Goal: Transaction & Acquisition: Book appointment/travel/reservation

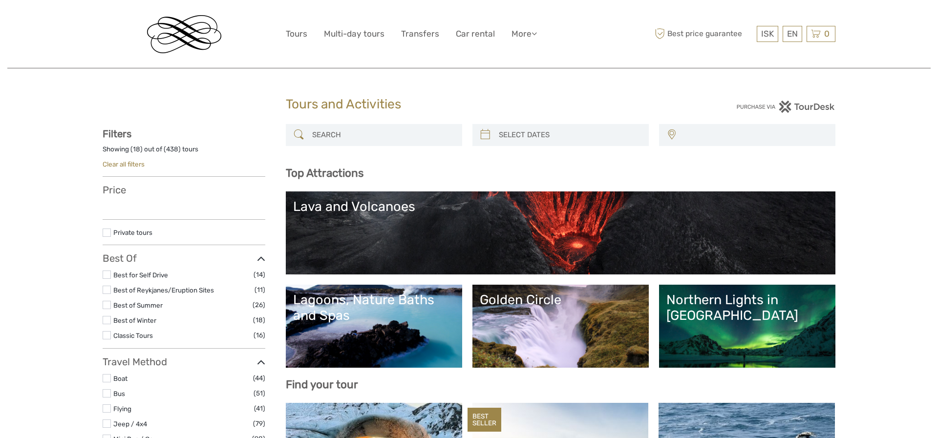
select select
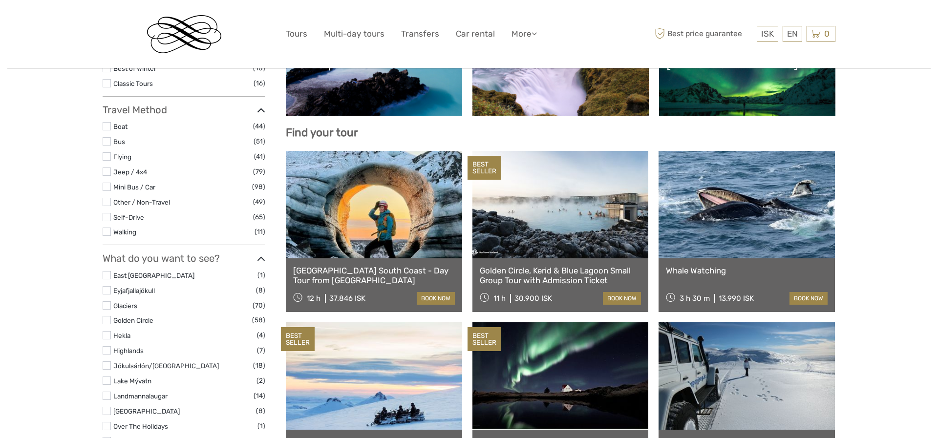
scroll to position [267, 0]
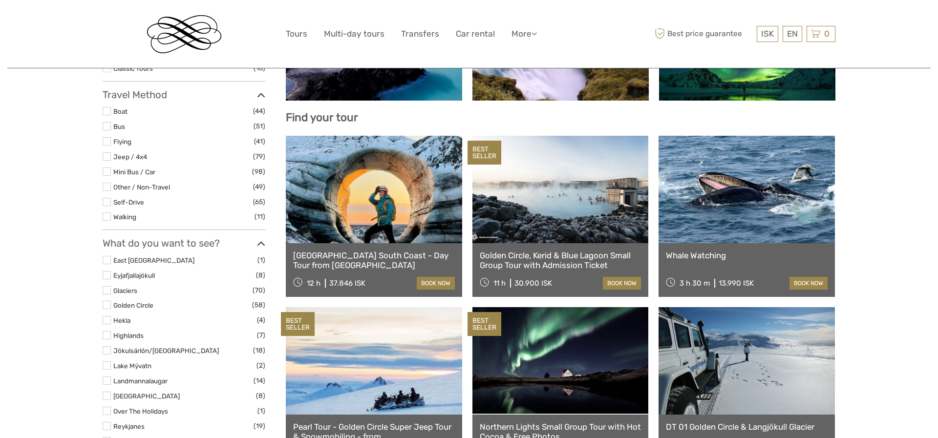
select select
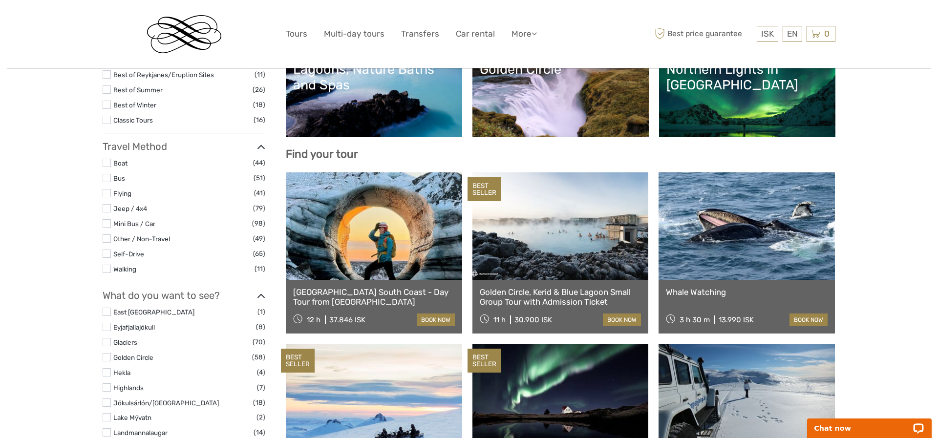
scroll to position [0, 0]
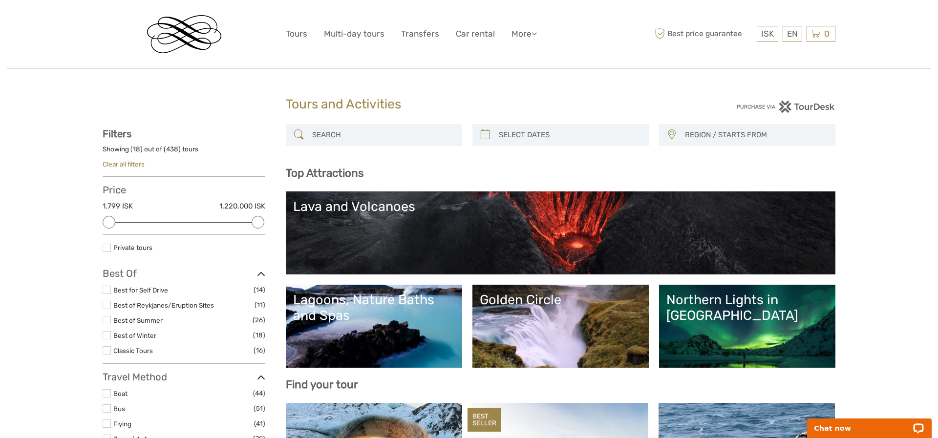
click at [378, 125] on div at bounding box center [374, 135] width 176 height 22
click at [374, 130] on input "search" at bounding box center [382, 135] width 149 height 17
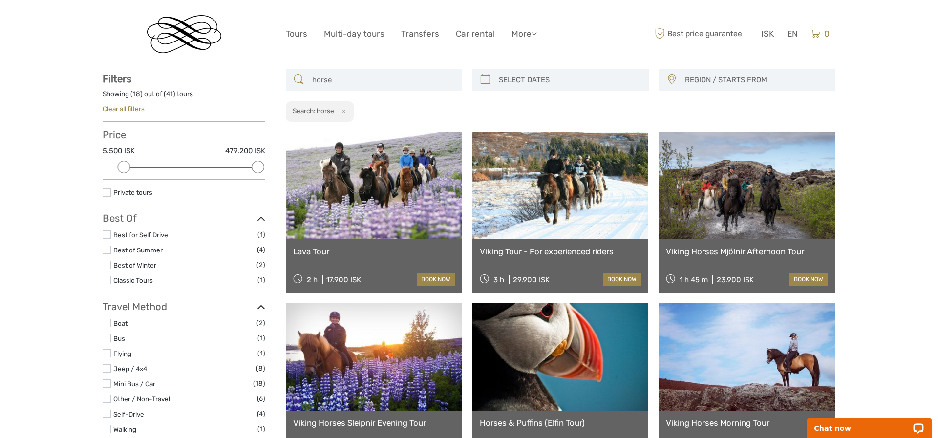
scroll to position [56, 0]
type input "horse"
click at [340, 224] on link at bounding box center [374, 185] width 176 height 108
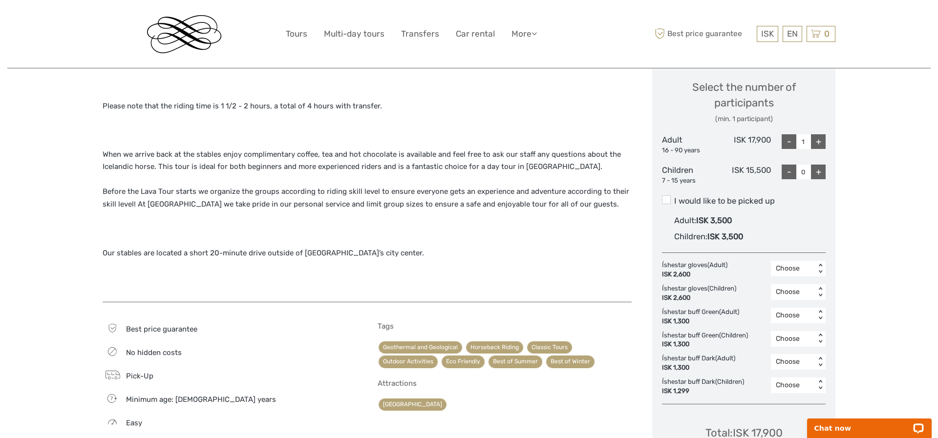
scroll to position [428, 0]
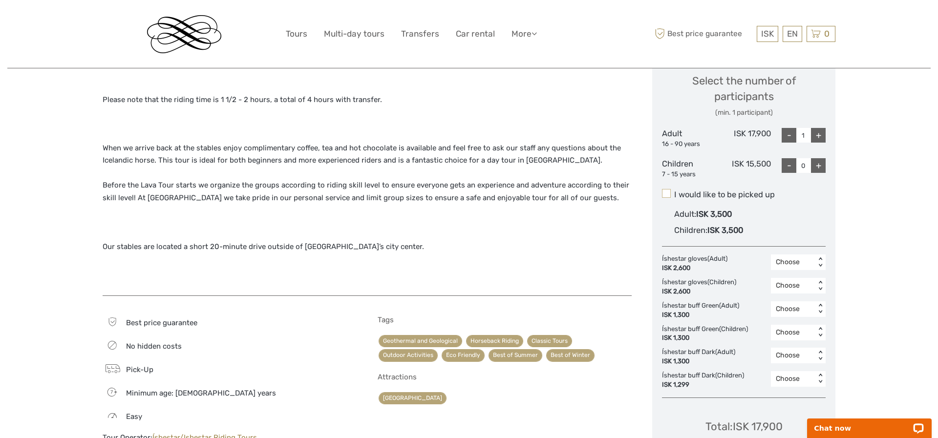
click at [668, 192] on span at bounding box center [666, 193] width 9 height 9
click at [674, 191] on input "I would like to be picked up" at bounding box center [674, 191] width 0 height 0
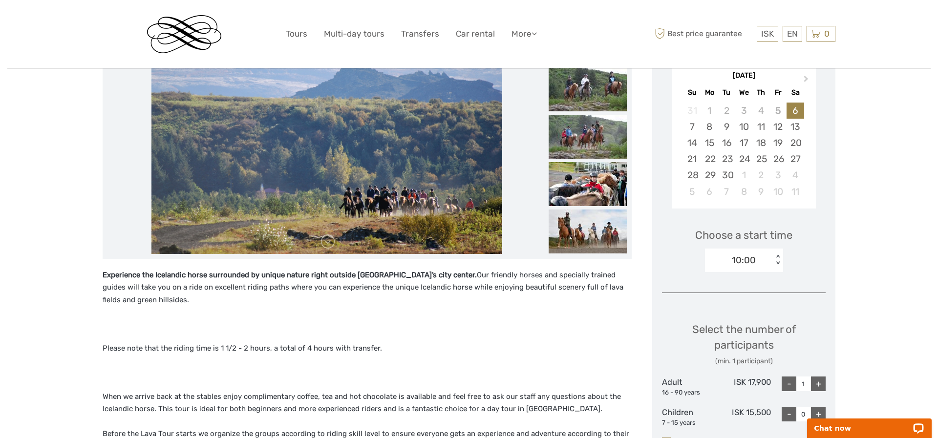
scroll to position [91, 0]
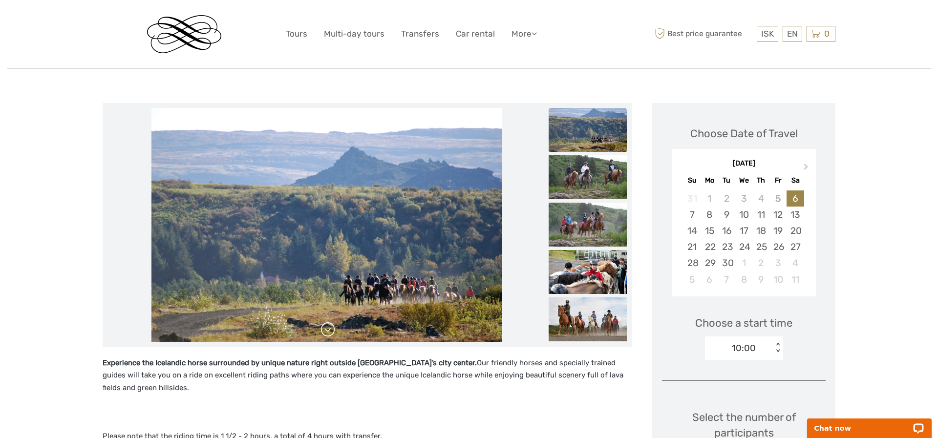
click at [328, 331] on link at bounding box center [328, 330] width 16 height 16
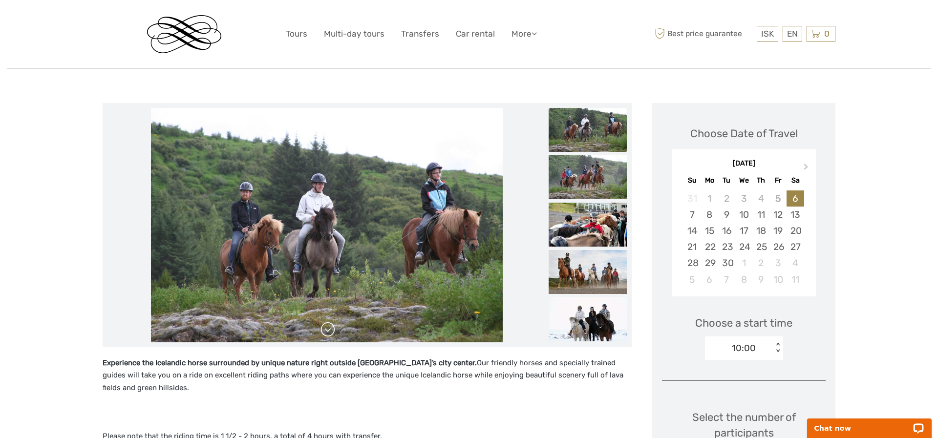
click at [328, 331] on link at bounding box center [328, 330] width 16 height 16
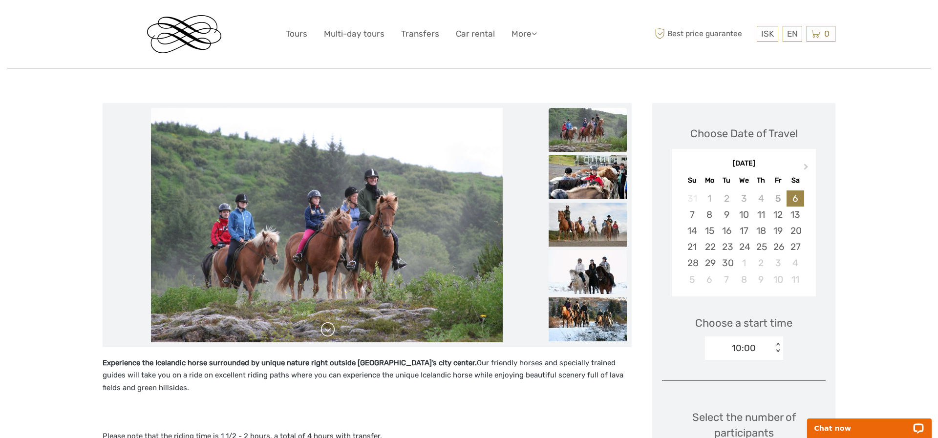
click at [328, 331] on link at bounding box center [328, 330] width 16 height 16
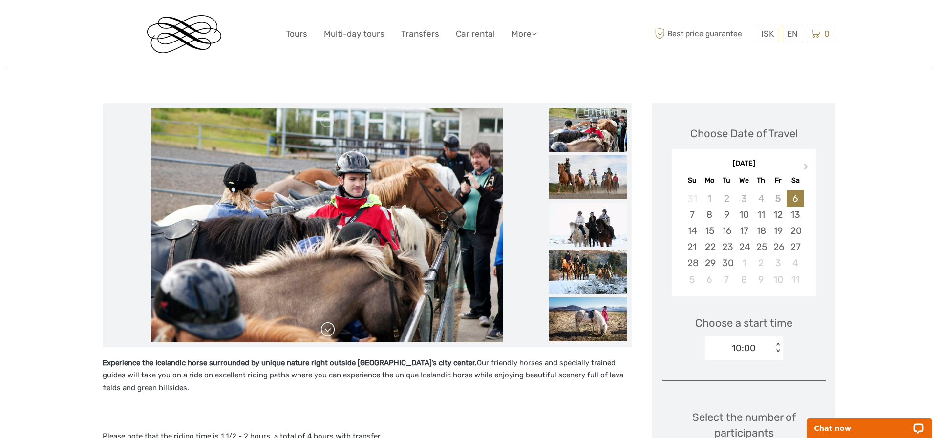
click at [328, 331] on link at bounding box center [328, 330] width 16 height 16
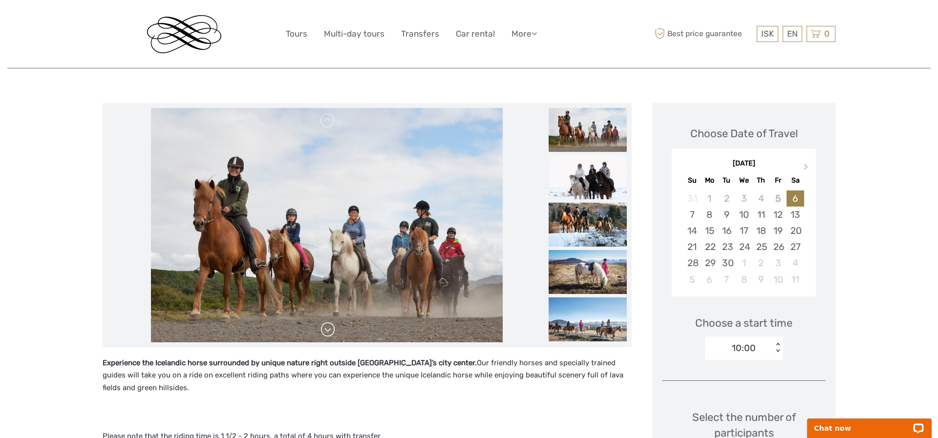
click at [328, 331] on link at bounding box center [328, 330] width 16 height 16
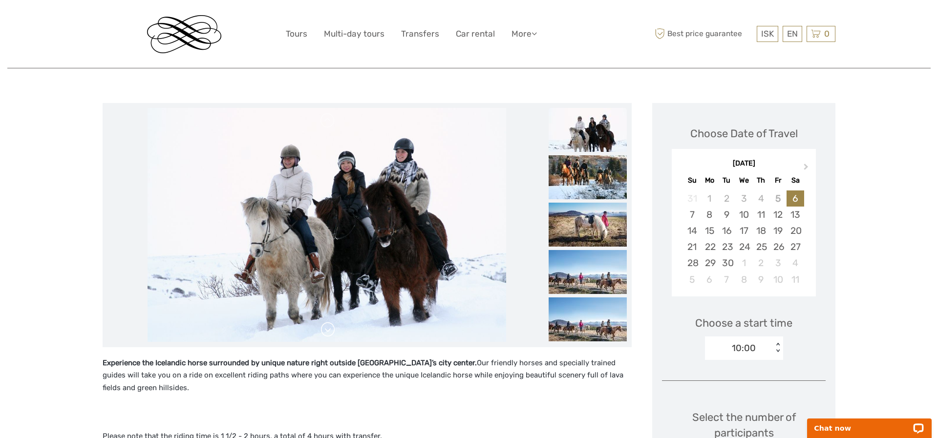
click at [328, 331] on link at bounding box center [328, 330] width 16 height 16
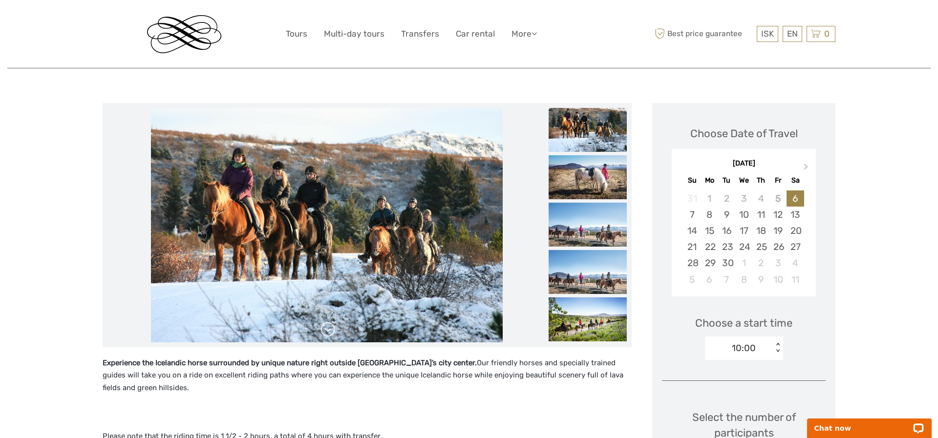
click at [328, 331] on link at bounding box center [328, 330] width 16 height 16
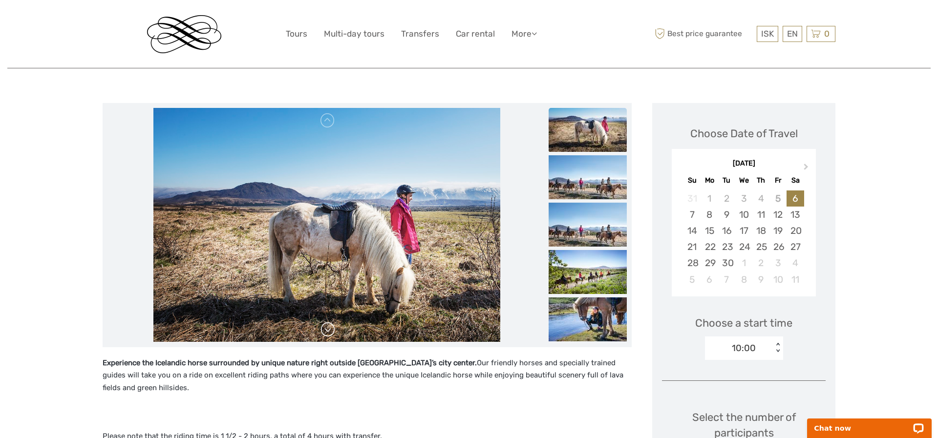
click at [328, 331] on link at bounding box center [328, 330] width 16 height 16
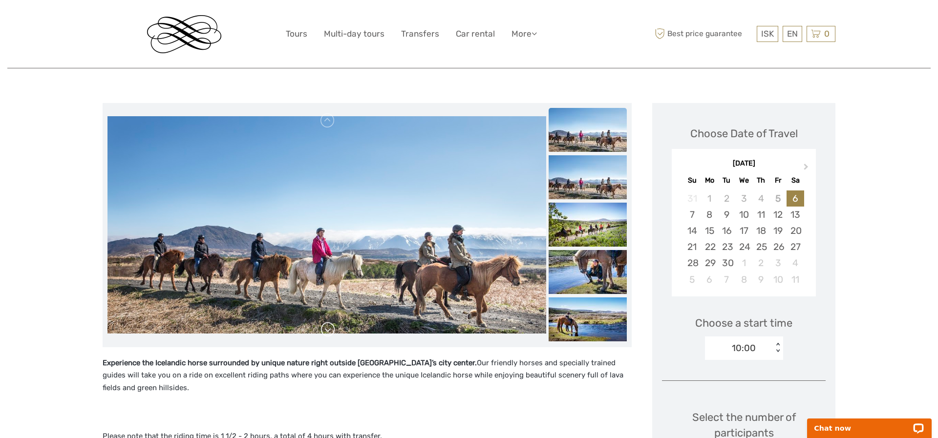
click at [327, 331] on link at bounding box center [328, 330] width 16 height 16
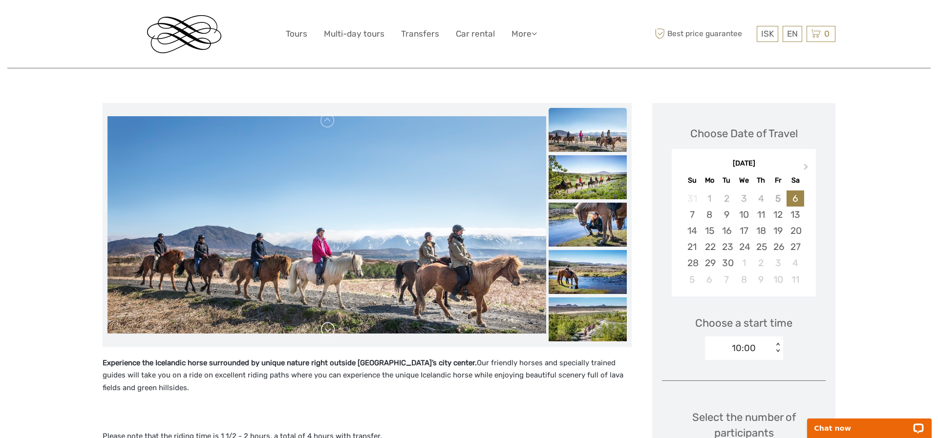
click at [327, 331] on link at bounding box center [328, 330] width 16 height 16
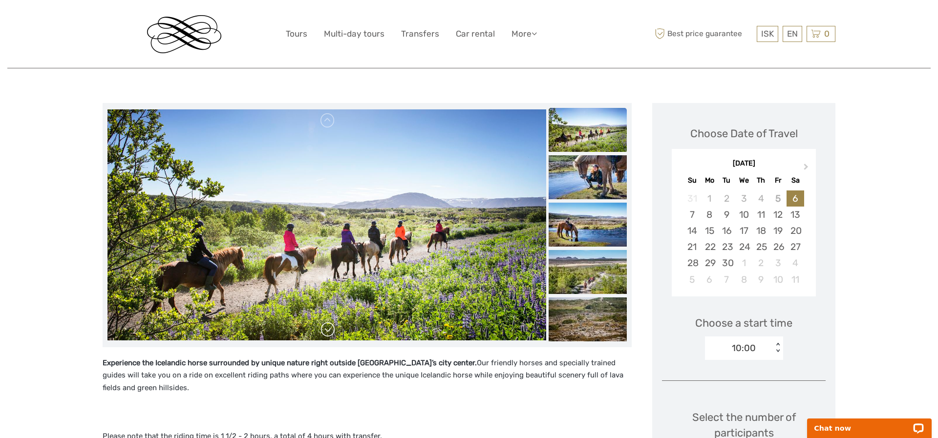
click at [327, 331] on link at bounding box center [328, 330] width 16 height 16
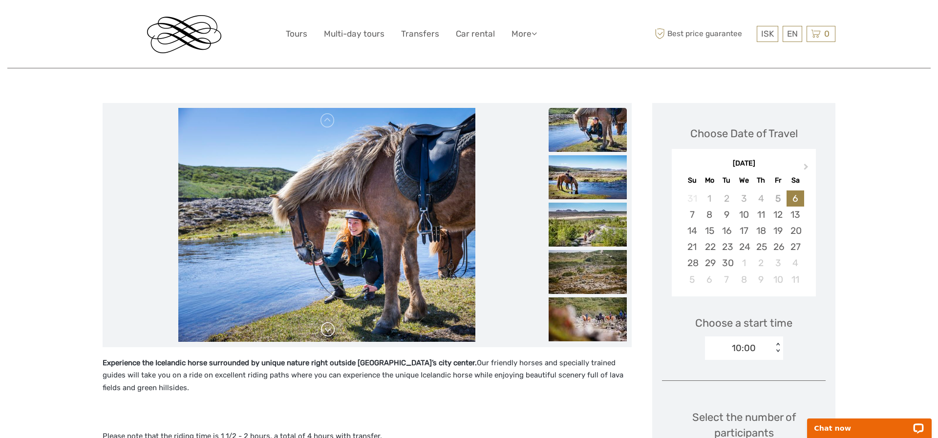
click at [322, 329] on link at bounding box center [328, 330] width 16 height 16
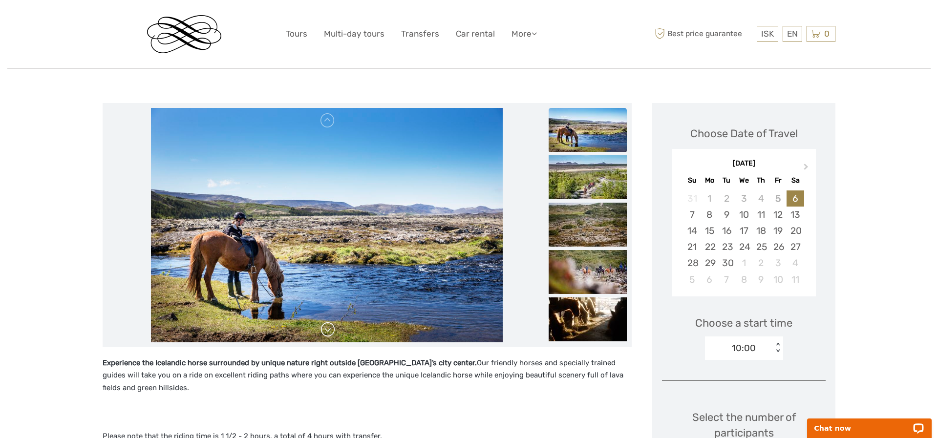
click at [322, 329] on link at bounding box center [328, 330] width 16 height 16
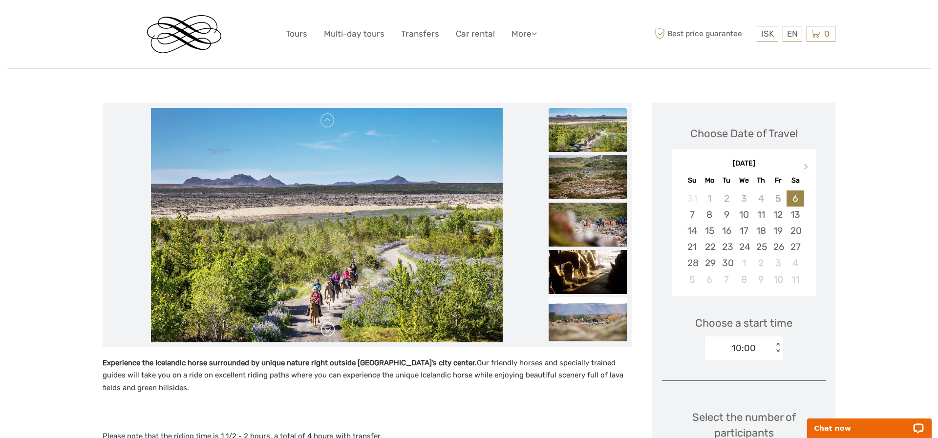
click at [322, 329] on link at bounding box center [328, 330] width 16 height 16
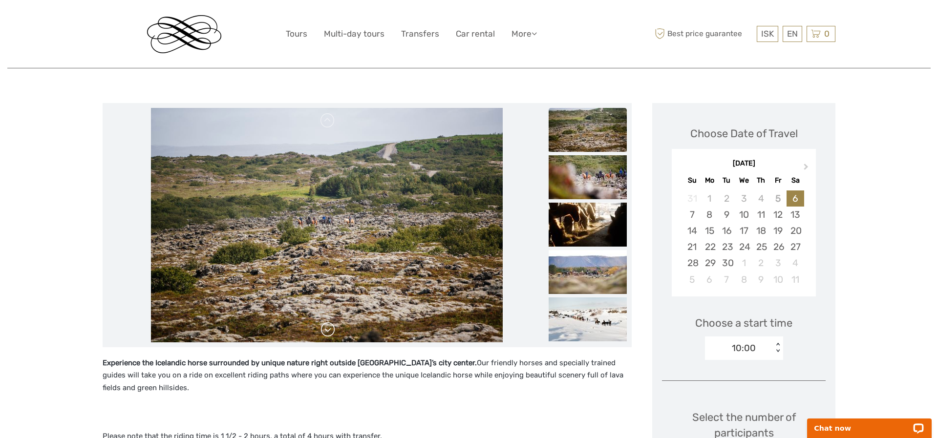
click at [322, 329] on link at bounding box center [328, 330] width 16 height 16
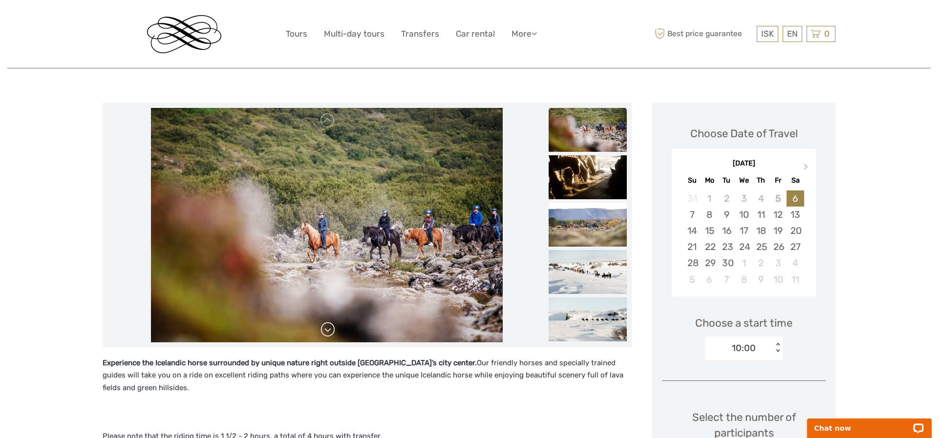
click at [322, 329] on link at bounding box center [328, 330] width 16 height 16
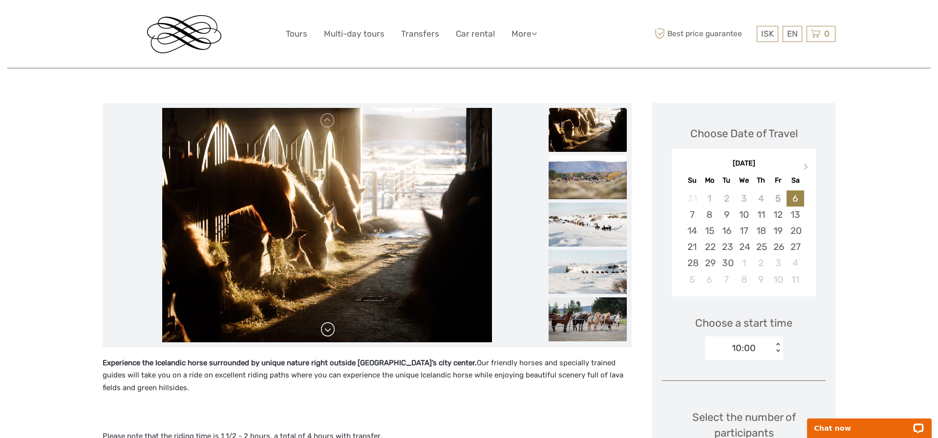
click at [322, 329] on link at bounding box center [328, 330] width 16 height 16
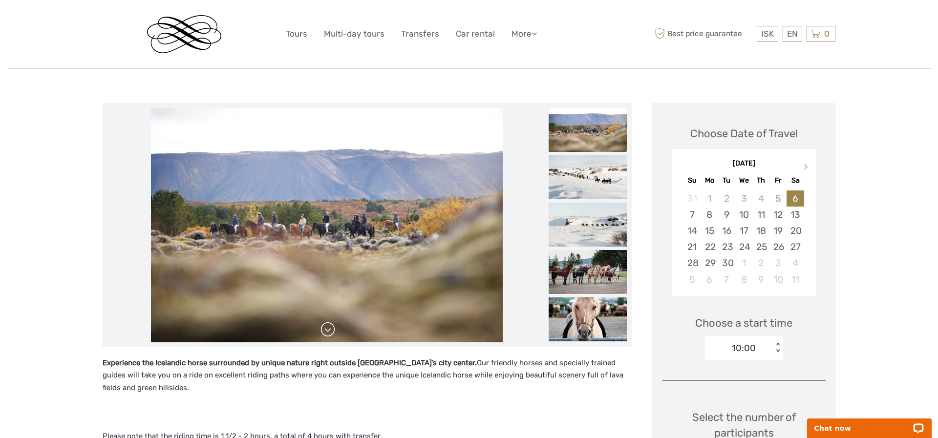
click at [322, 329] on link at bounding box center [328, 330] width 16 height 16
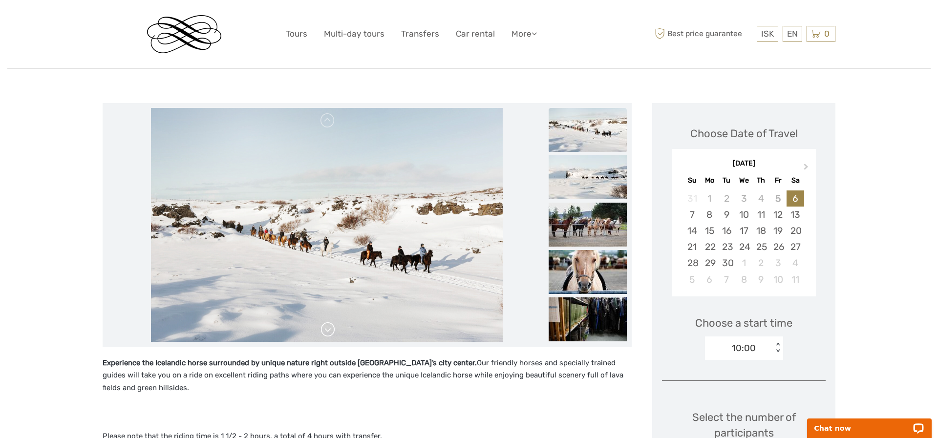
click at [322, 329] on link at bounding box center [328, 330] width 16 height 16
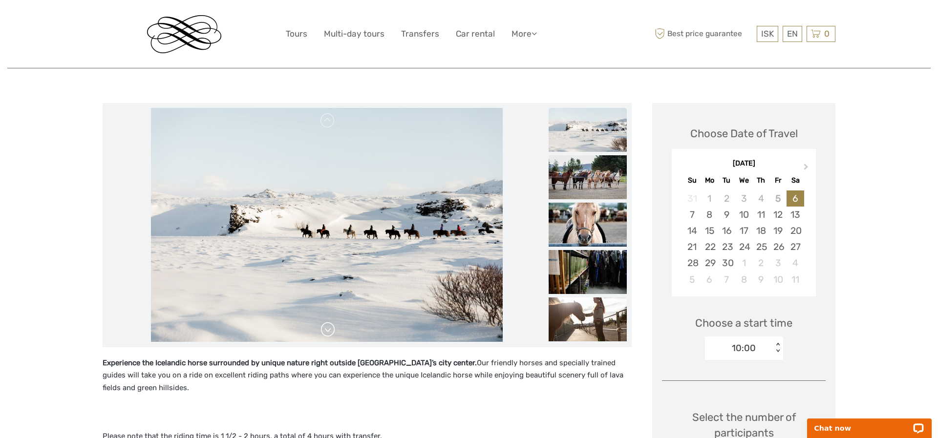
click at [322, 329] on link at bounding box center [328, 330] width 16 height 16
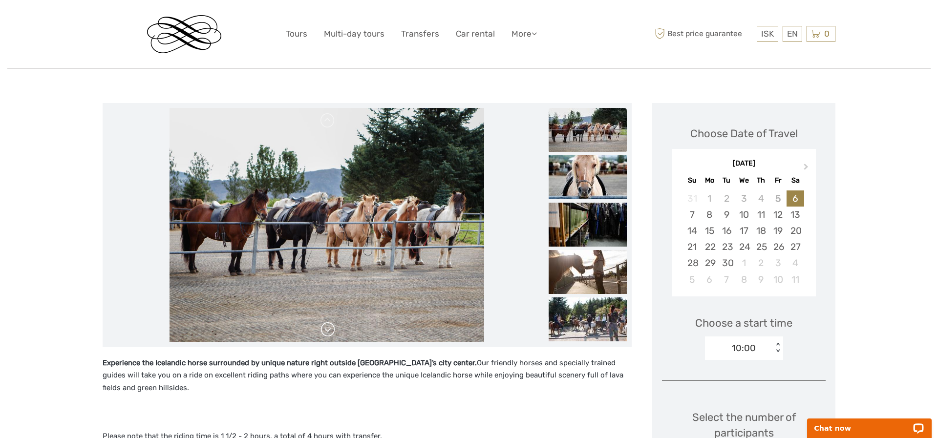
click at [322, 329] on link at bounding box center [328, 330] width 16 height 16
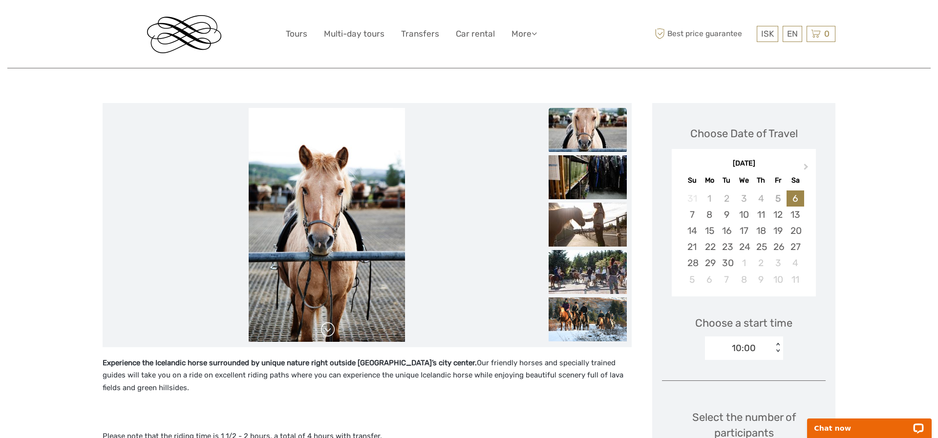
click at [322, 329] on link at bounding box center [328, 330] width 16 height 16
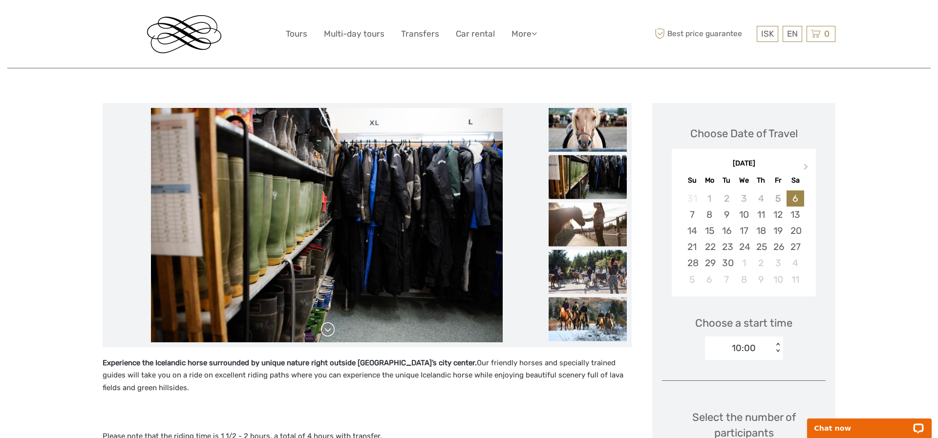
click at [322, 329] on link at bounding box center [328, 330] width 16 height 16
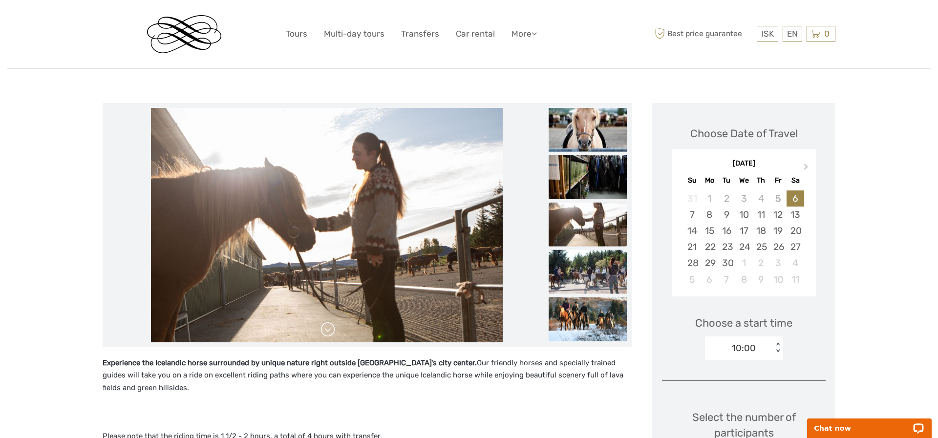
click at [322, 329] on link at bounding box center [328, 330] width 16 height 16
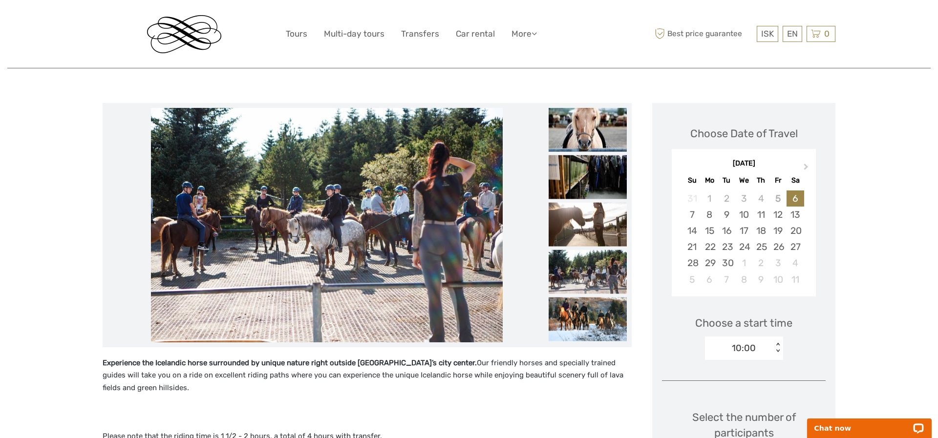
click at [322, 329] on link at bounding box center [328, 330] width 16 height 16
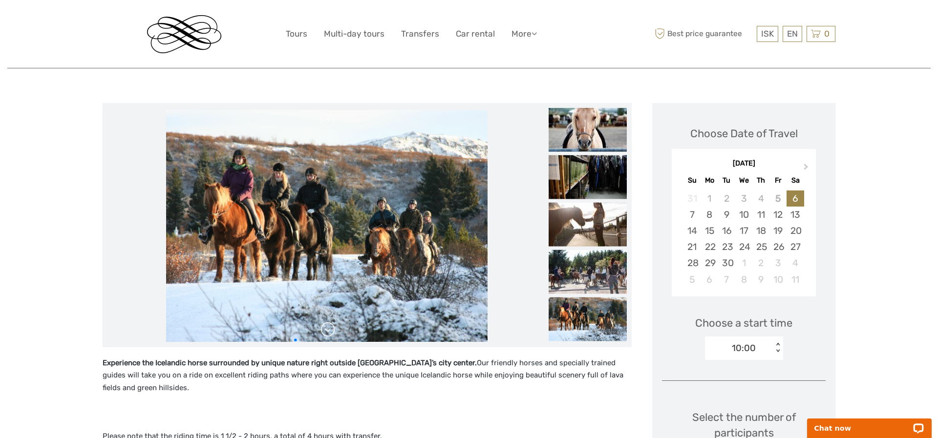
click at [322, 329] on link at bounding box center [328, 330] width 16 height 16
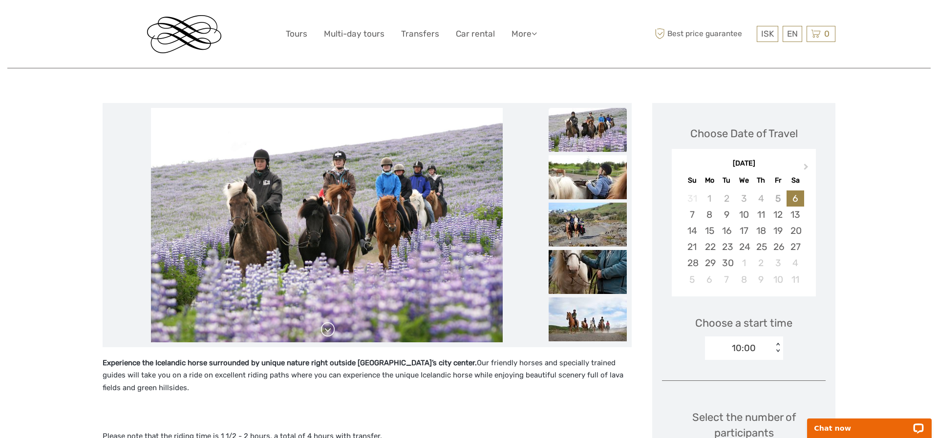
click at [322, 329] on link at bounding box center [328, 330] width 16 height 16
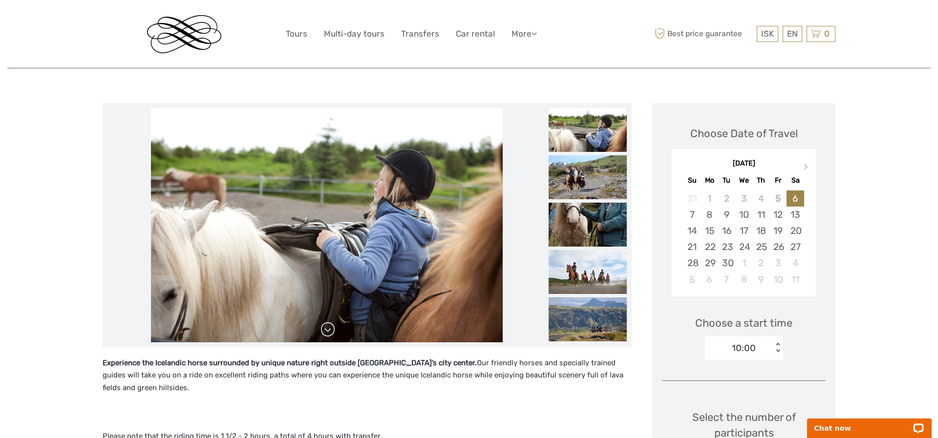
click at [322, 329] on link at bounding box center [328, 330] width 16 height 16
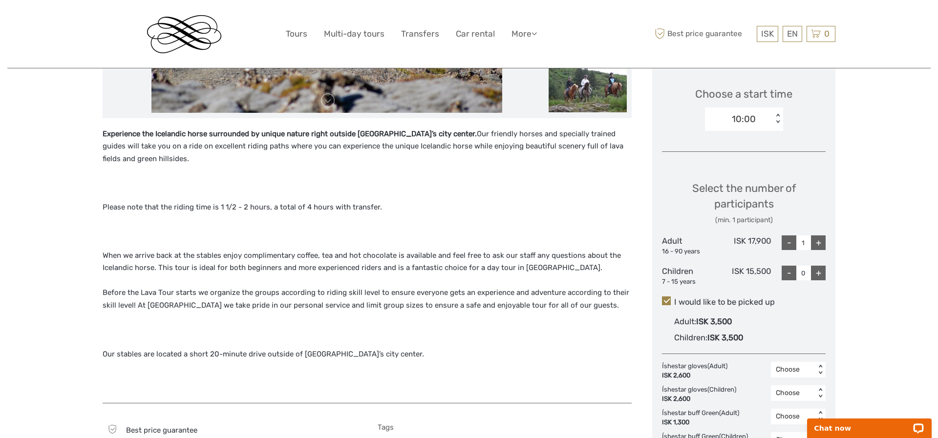
scroll to position [310, 0]
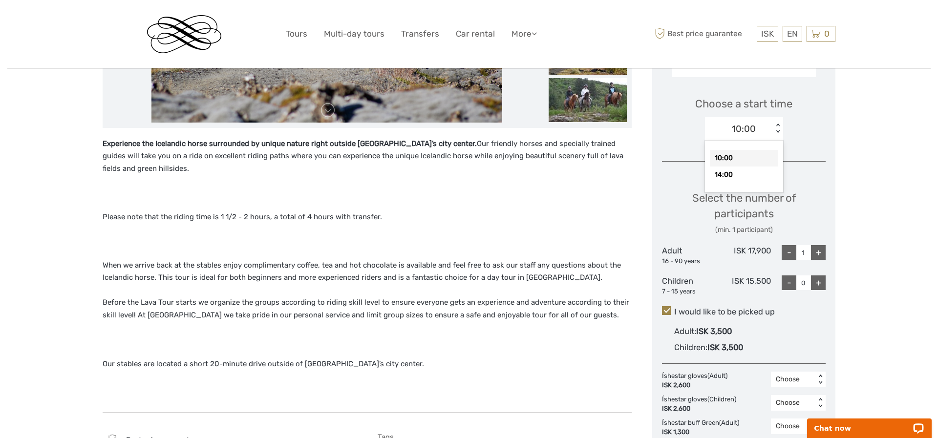
click at [739, 132] on div "10:00" at bounding box center [744, 129] width 24 height 13
click at [800, 131] on div "Choose a start time option 10:00 selected, 1 of 2. 2 results available. Use Up …" at bounding box center [744, 114] width 164 height 63
click at [767, 133] on div "10:00" at bounding box center [739, 129] width 68 height 15
click at [555, 206] on div "Experience the Icelandic horse surrounded by unique nature right outside Reykja…" at bounding box center [367, 271] width 529 height 266
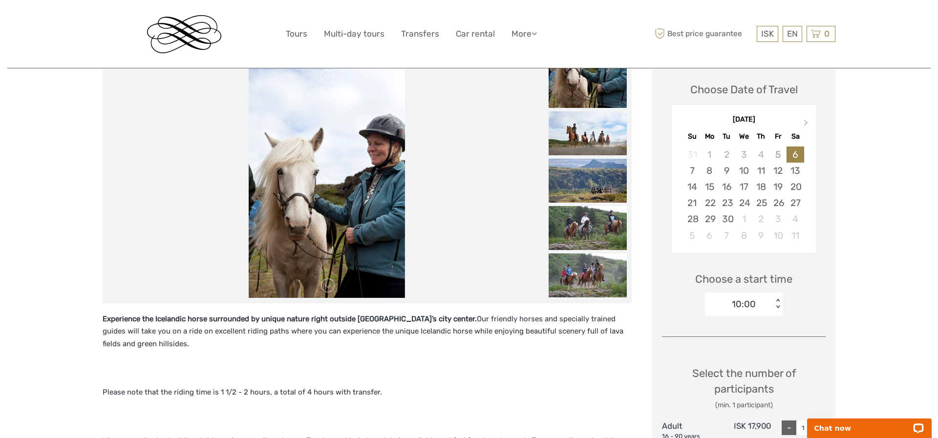
scroll to position [141, 0]
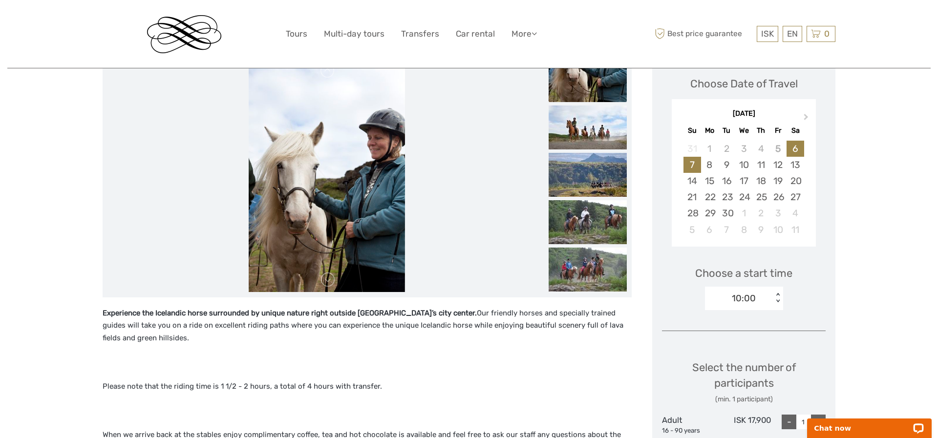
click at [694, 161] on div "7" at bounding box center [692, 165] width 17 height 16
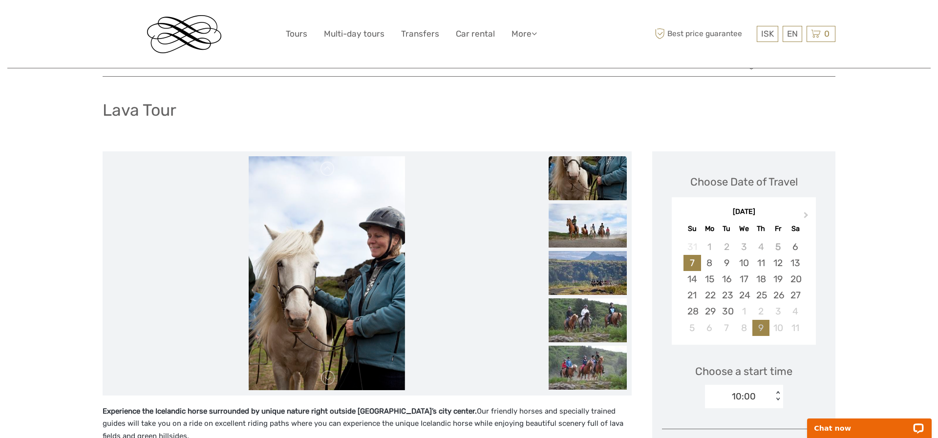
scroll to position [42, 0]
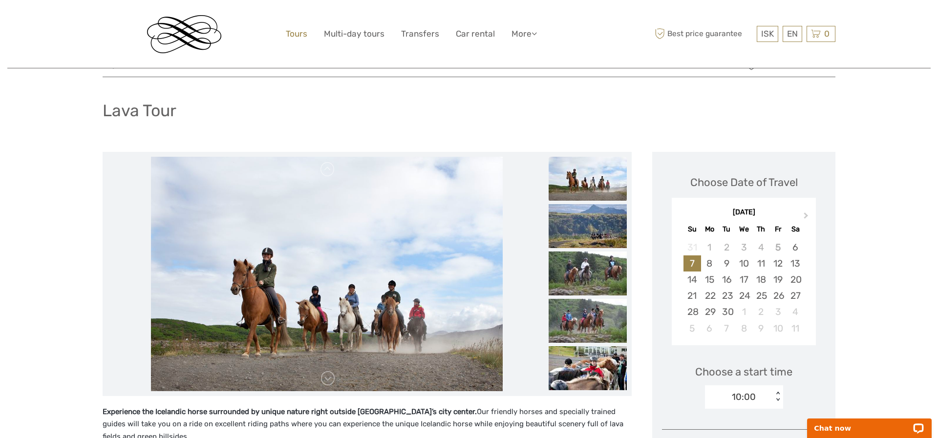
click at [299, 35] on link "Tours" at bounding box center [297, 34] width 22 height 14
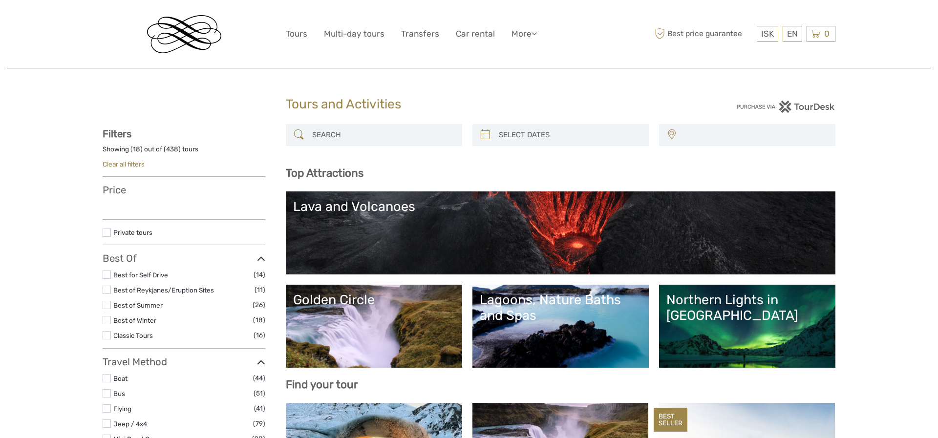
select select
click at [421, 237] on link "Lava and Volcanoes" at bounding box center [560, 233] width 535 height 68
select select
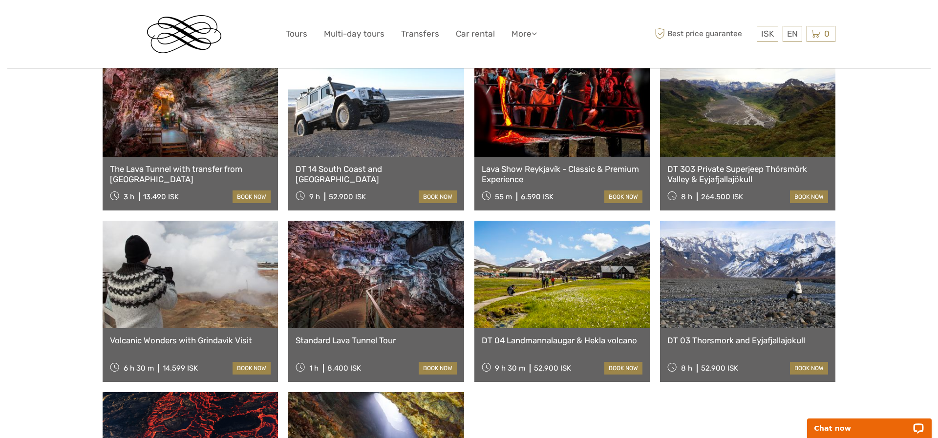
scroll to position [429, 0]
click at [166, 116] on link at bounding box center [190, 103] width 175 height 108
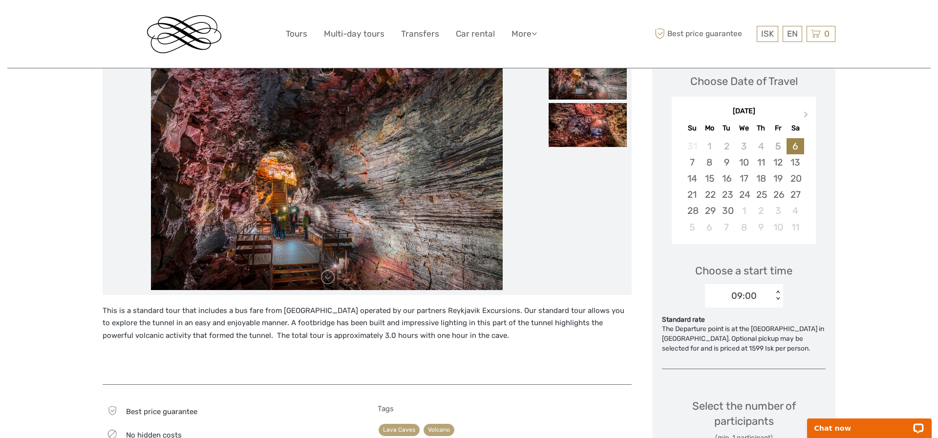
scroll to position [141, 0]
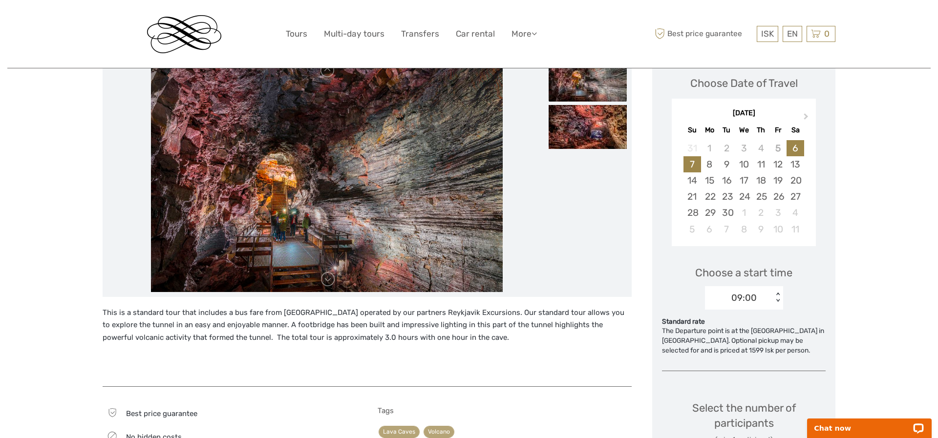
click at [693, 166] on div "7" at bounding box center [692, 164] width 17 height 16
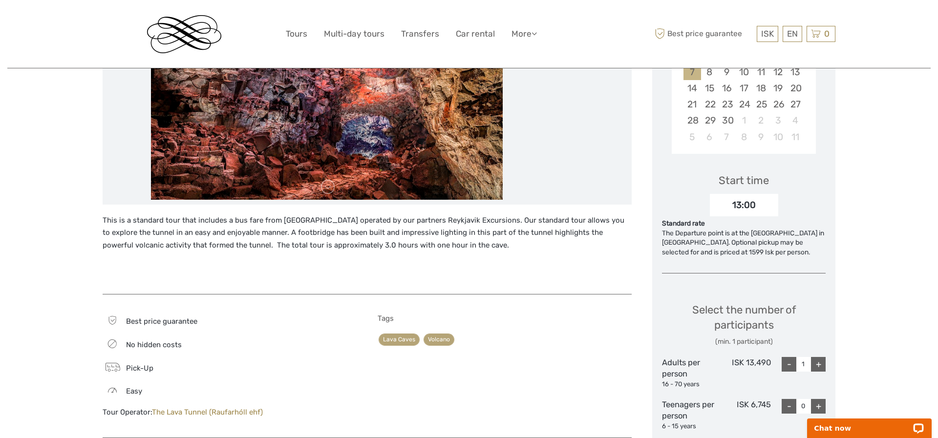
scroll to position [235, 0]
click at [724, 195] on div "13:00" at bounding box center [744, 204] width 68 height 22
click at [726, 203] on div "13:00" at bounding box center [744, 204] width 68 height 22
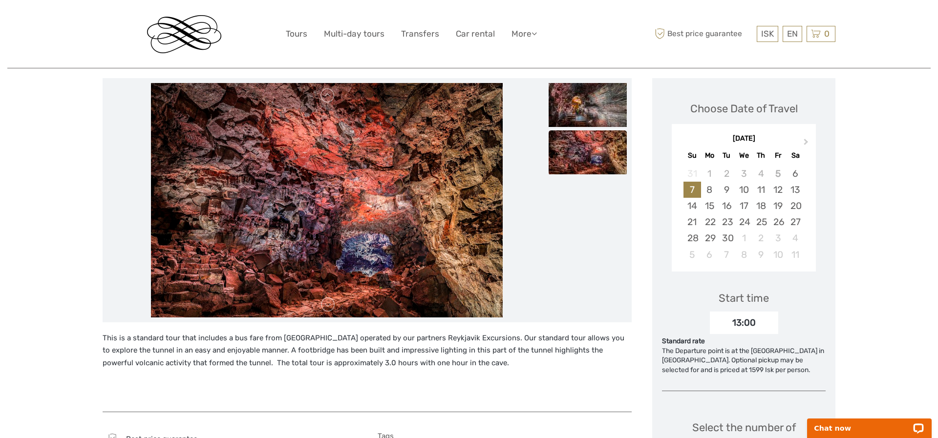
scroll to position [119, 0]
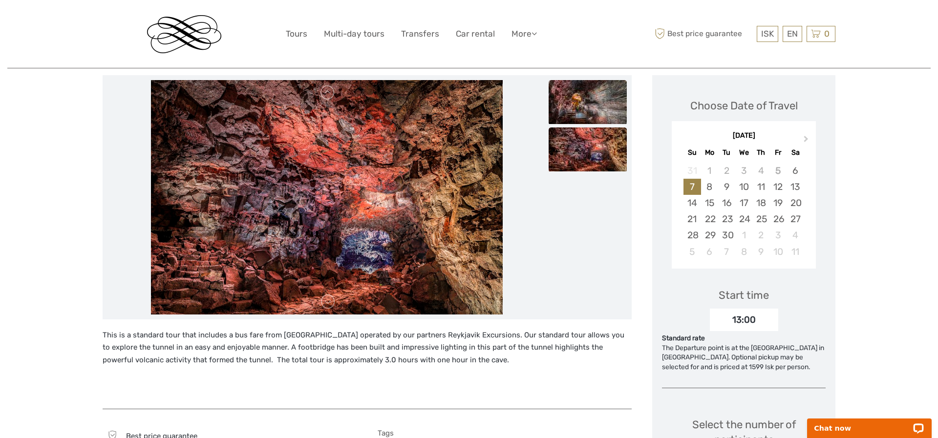
click at [581, 104] on img at bounding box center [588, 102] width 78 height 44
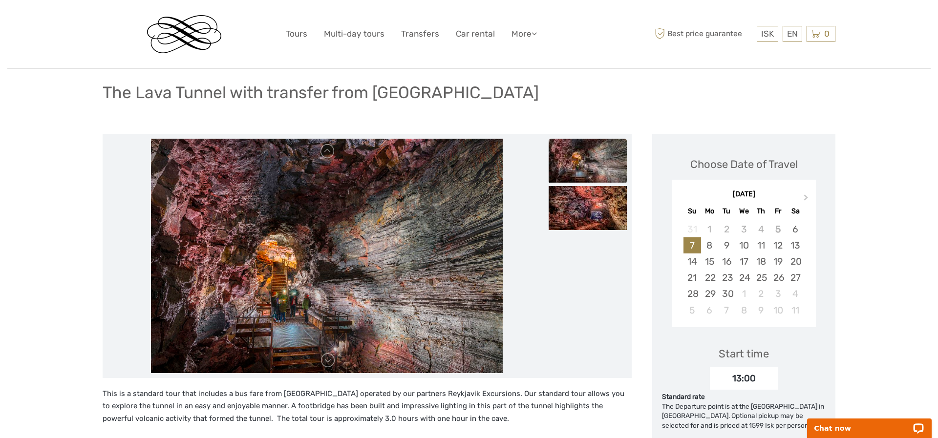
scroll to position [0, 0]
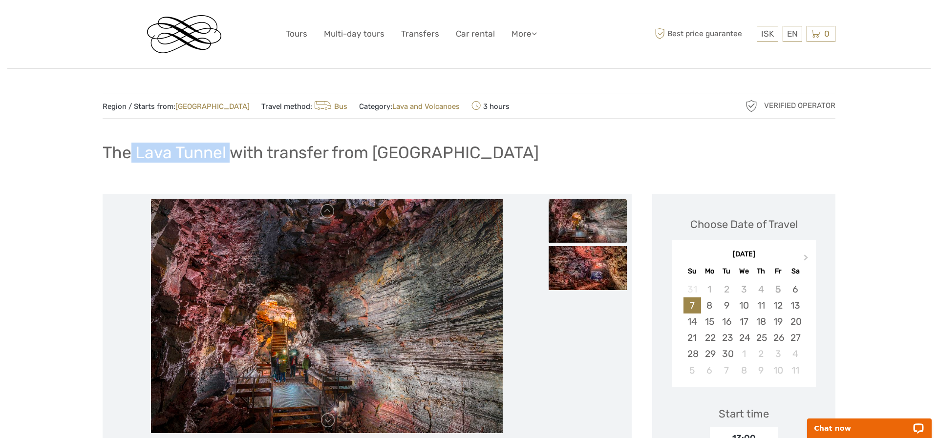
drag, startPoint x: 131, startPoint y: 153, endPoint x: 233, endPoint y: 156, distance: 101.2
click at [233, 156] on h1 "The Lava Tunnel with transfer from [GEOGRAPHIC_DATA]" at bounding box center [321, 153] width 436 height 20
copy h1 "Lava Tunnel"
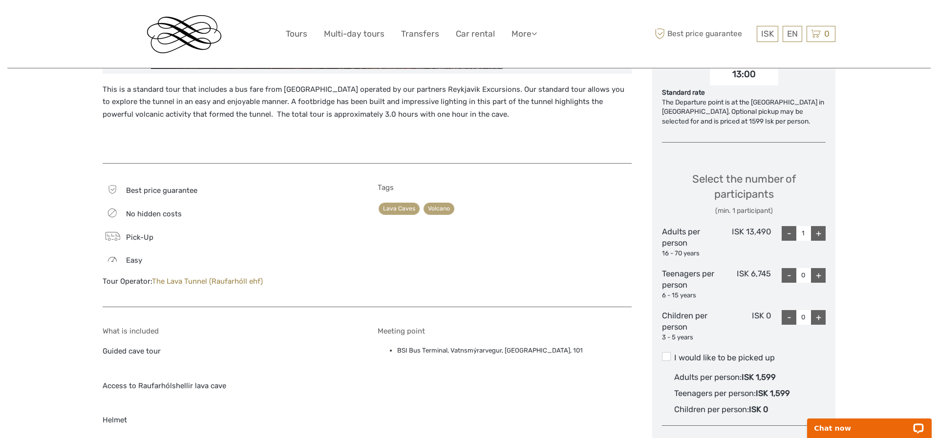
scroll to position [366, 0]
click at [669, 357] on span at bounding box center [666, 355] width 9 height 9
click at [674, 353] on input "I would like to be picked up" at bounding box center [674, 353] width 0 height 0
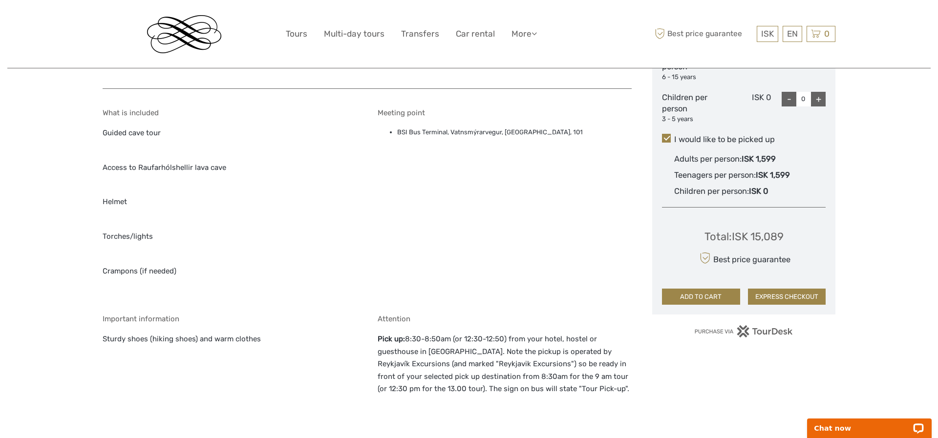
scroll to position [585, 0]
